Goal: Find specific page/section: Find specific page/section

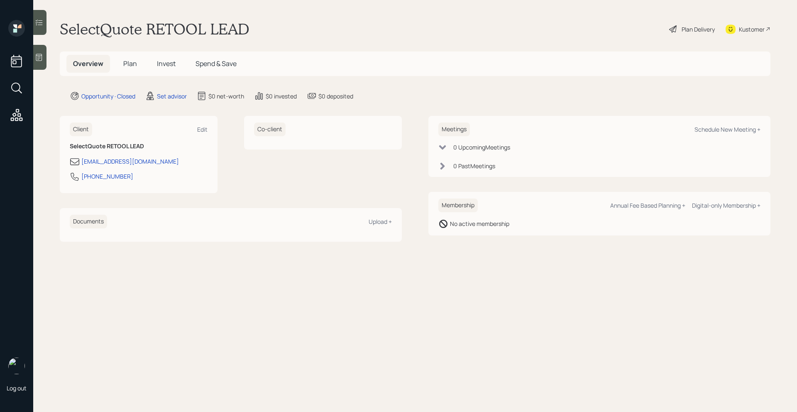
click at [22, 79] on div at bounding box center [16, 89] width 15 height 71
click at [22, 80] on icon at bounding box center [16, 87] width 15 height 15
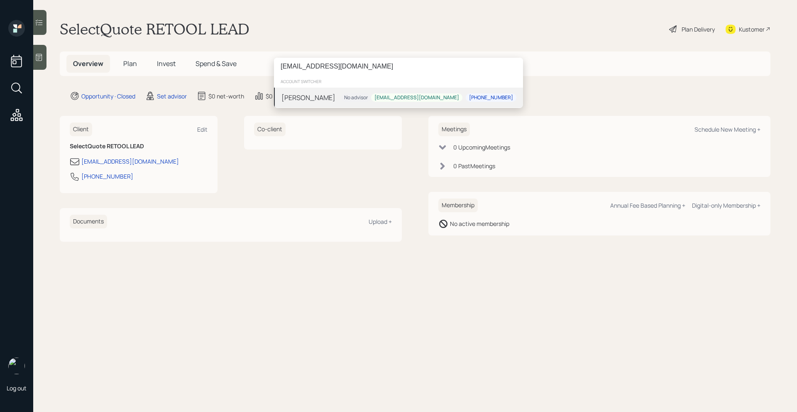
type input "dbrown40241@gmail.com"
click at [349, 93] on div "David Brown No advisor dbrown40241@gmail.com 502-262-0352" at bounding box center [398, 98] width 249 height 20
